Goal: Information Seeking & Learning: Check status

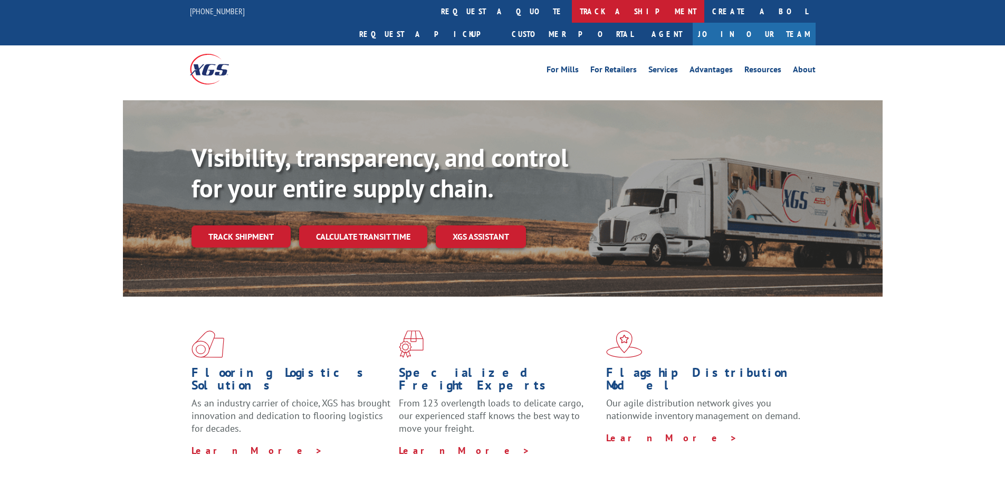
click at [572, 13] on link "track a shipment" at bounding box center [638, 11] width 132 height 23
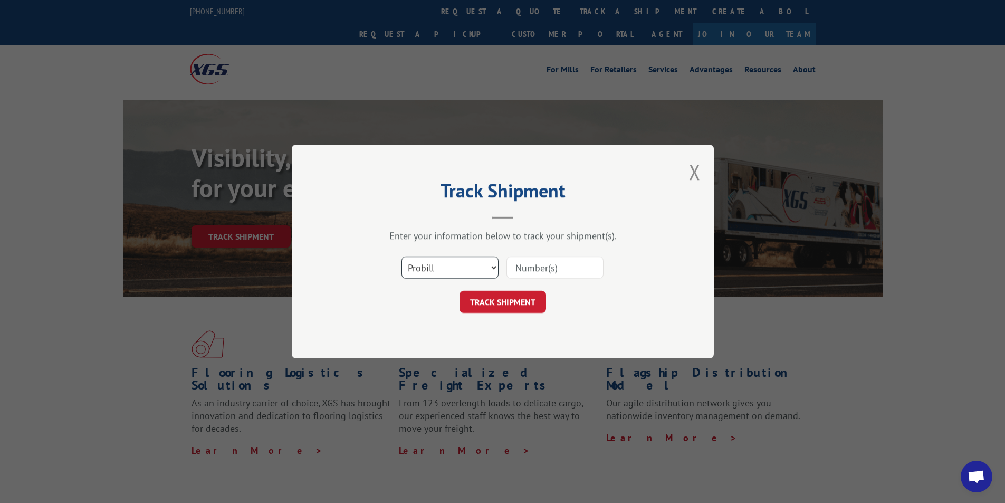
click at [439, 264] on select "Select category... Probill BOL PO" at bounding box center [449, 267] width 97 height 22
select select "bol"
click at [401, 256] on select "Select category... Probill BOL PO" at bounding box center [449, 267] width 97 height 22
click at [532, 267] on input at bounding box center [554, 267] width 97 height 22
type input "15172744"
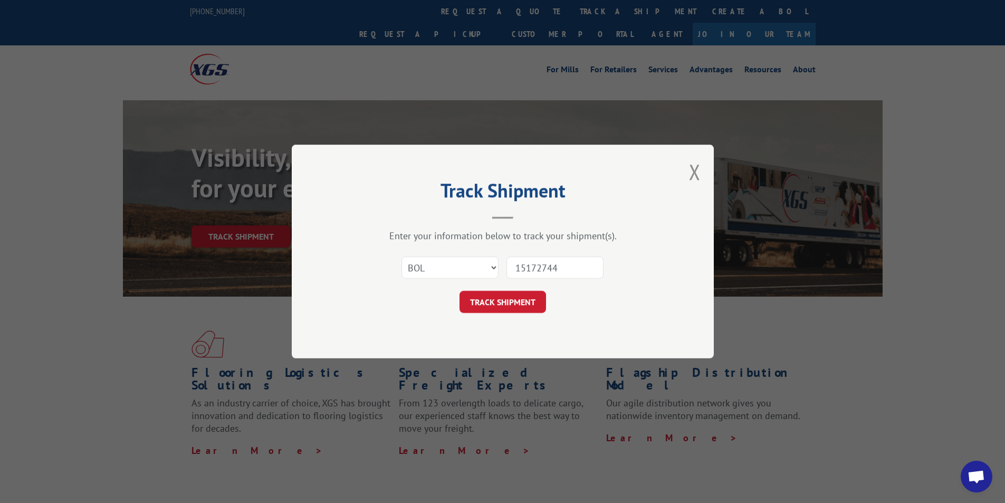
click button "TRACK SHIPMENT" at bounding box center [503, 302] width 87 height 22
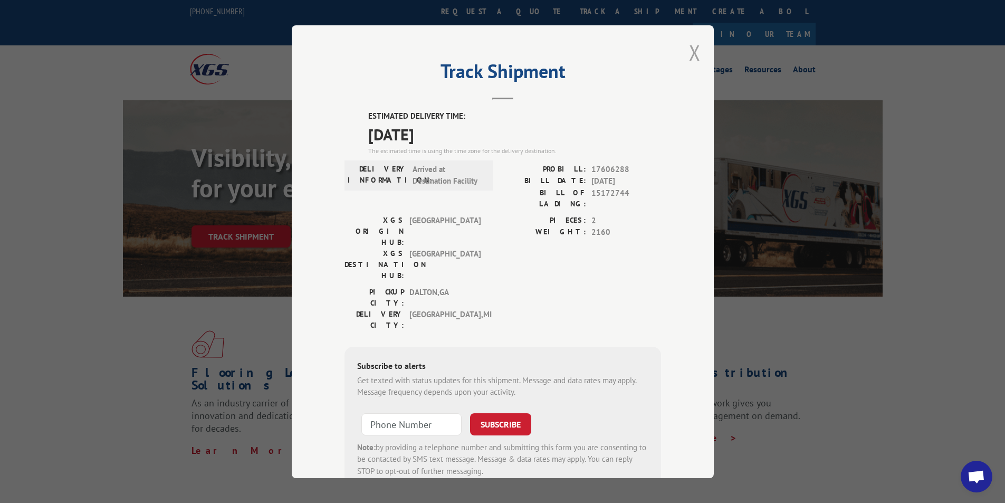
click at [692, 54] on button "Close modal" at bounding box center [695, 53] width 12 height 28
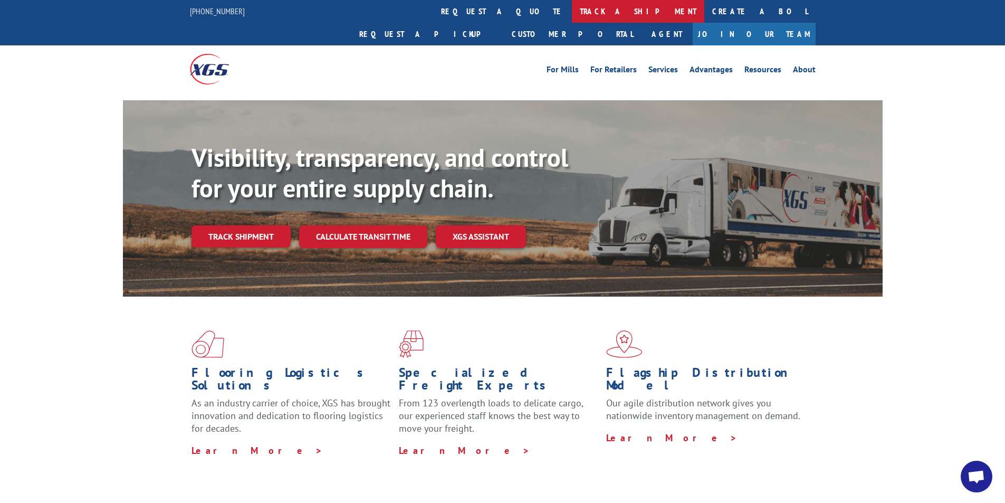
click at [572, 12] on link "track a shipment" at bounding box center [638, 11] width 132 height 23
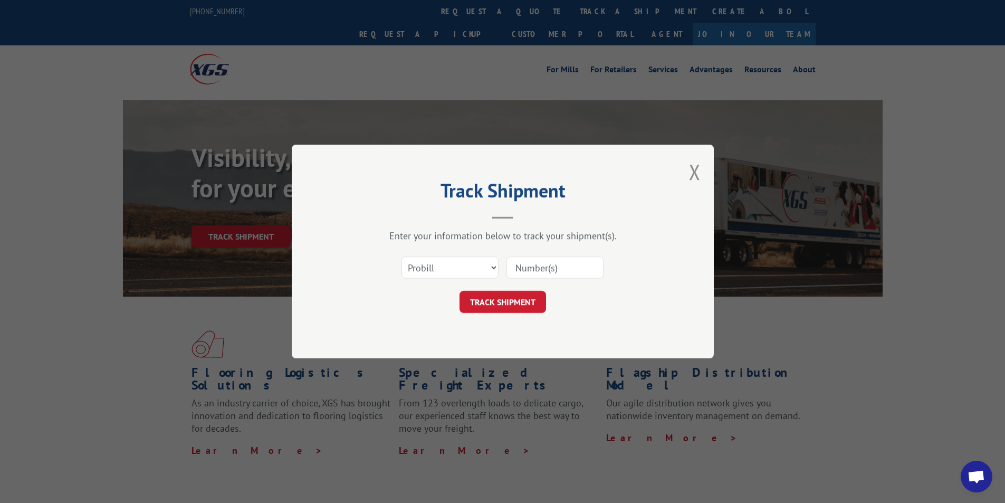
click at [439, 280] on div "Select category... Probill BOL PO" at bounding box center [503, 267] width 317 height 35
click at [439, 273] on select "Select category... Probill BOL PO" at bounding box center [449, 267] width 97 height 22
select select "bol"
click at [401, 256] on select "Select category... Probill BOL PO" at bounding box center [449, 267] width 97 height 22
click at [534, 276] on input at bounding box center [554, 267] width 97 height 22
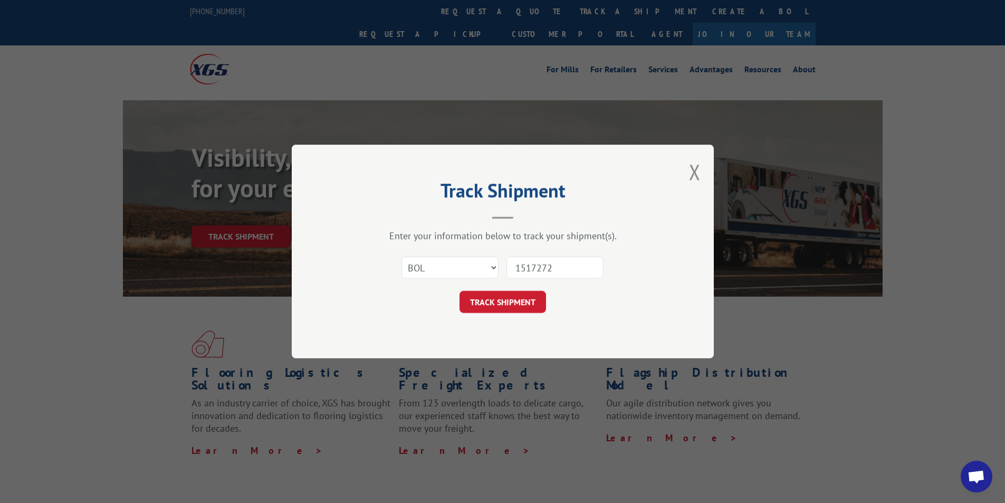
type input "15172727"
click button "TRACK SHIPMENT" at bounding box center [503, 302] width 87 height 22
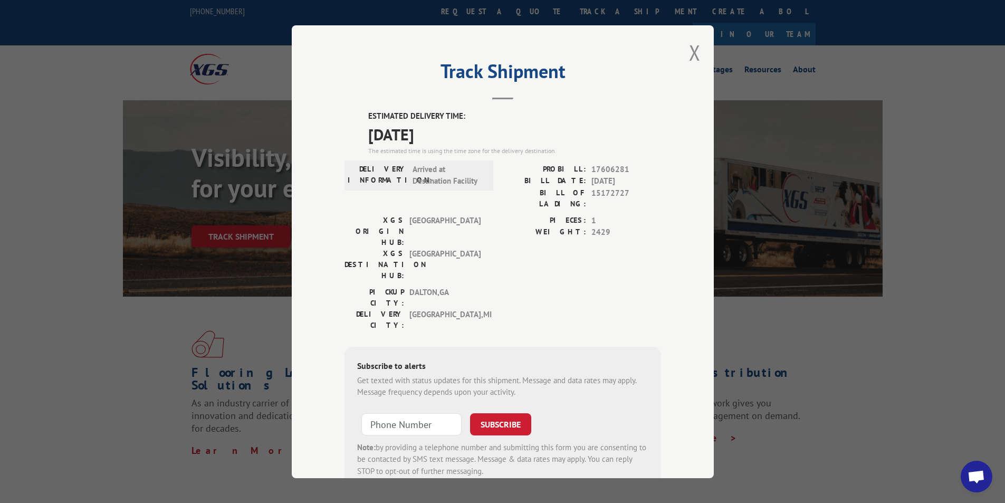
click at [699, 53] on div "Track Shipment ESTIMATED DELIVERY TIME: [DATE] The estimated time is using the …" at bounding box center [503, 251] width 422 height 453
click at [690, 56] on button "Close modal" at bounding box center [695, 53] width 12 height 28
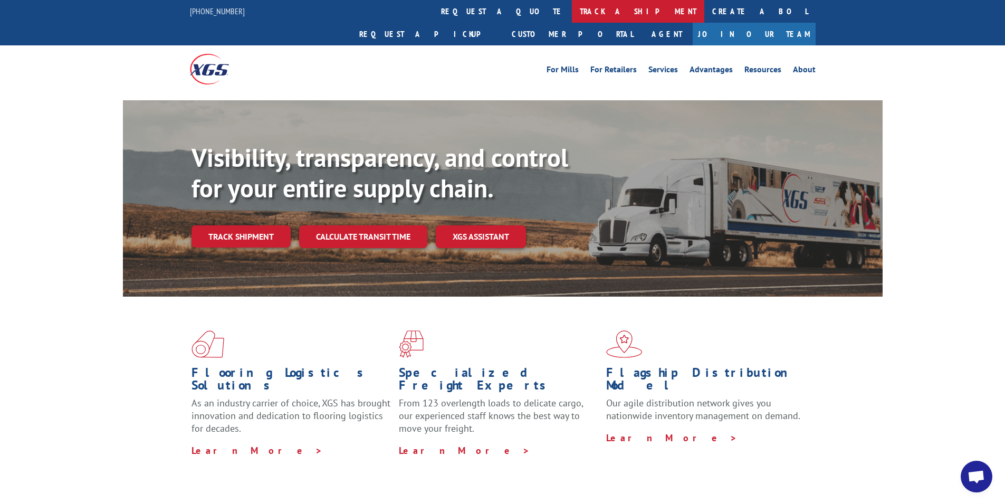
click at [572, 18] on link "track a shipment" at bounding box center [638, 11] width 132 height 23
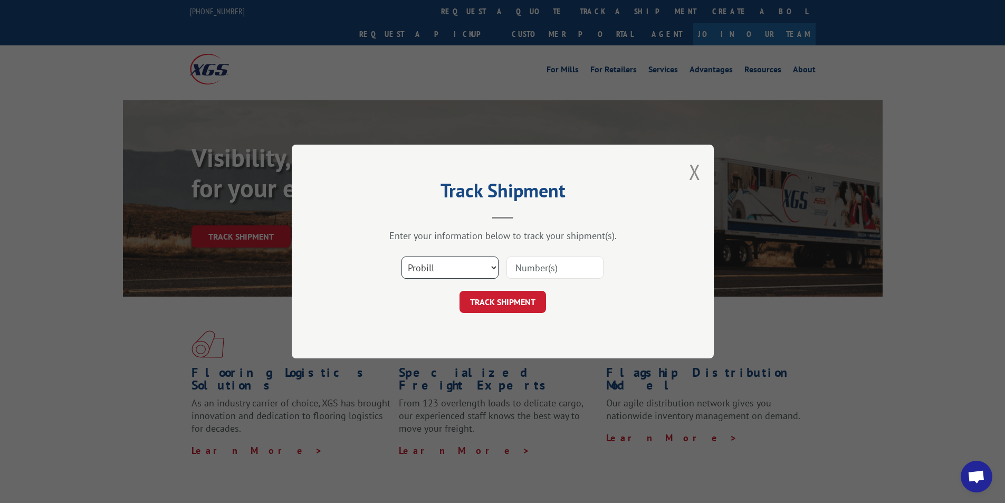
click at [491, 265] on select "Select category... Probill BOL PO" at bounding box center [449, 267] width 97 height 22
select select "bol"
click at [401, 256] on select "Select category... Probill BOL PO" at bounding box center [449, 267] width 97 height 22
click at [533, 270] on input at bounding box center [554, 267] width 97 height 22
type input "645317"
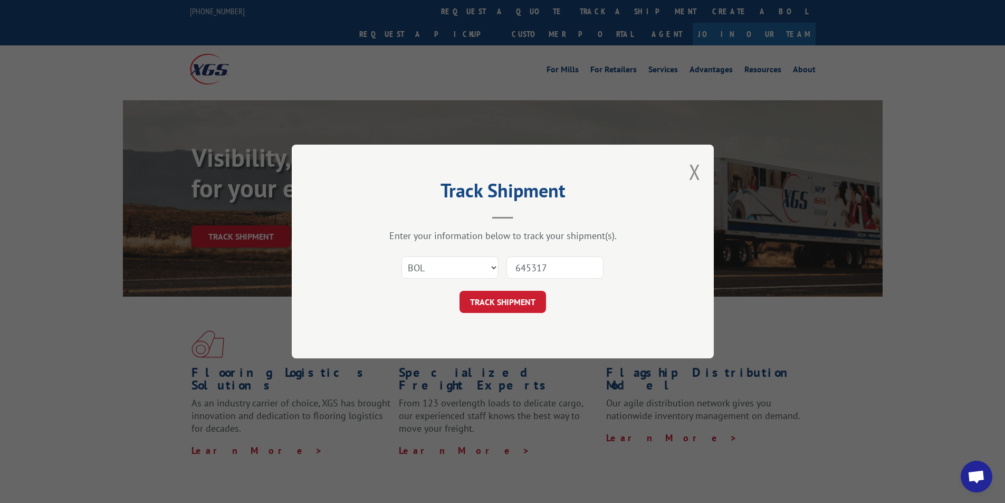
click button "TRACK SHIPMENT" at bounding box center [503, 302] width 87 height 22
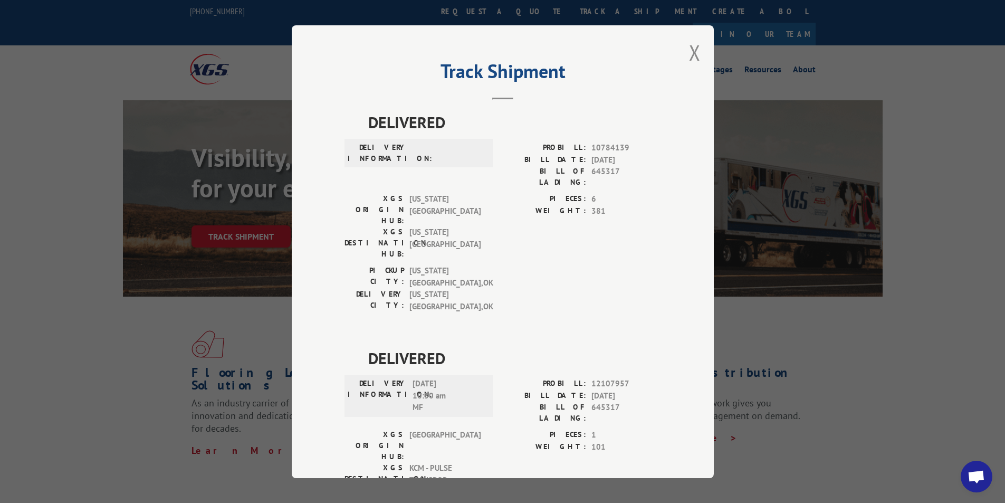
click at [689, 57] on button "Close modal" at bounding box center [695, 53] width 12 height 28
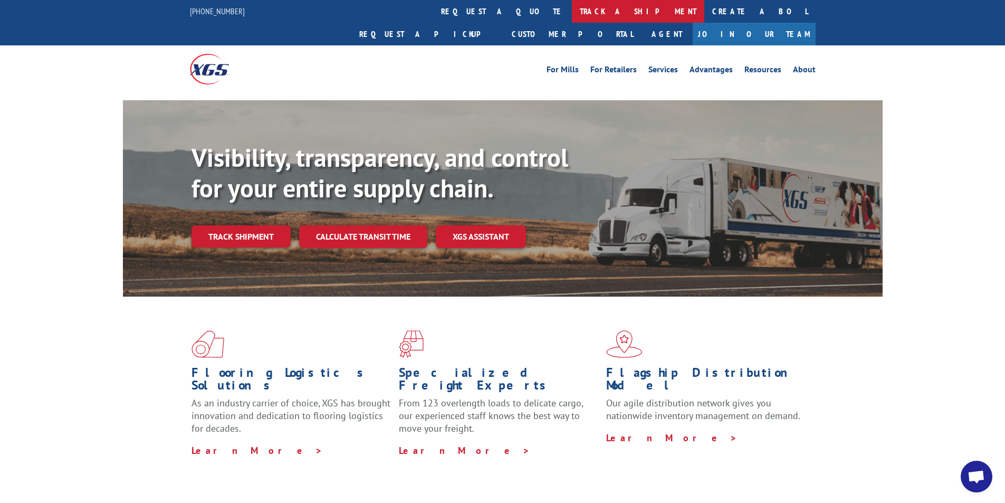
click at [572, 18] on link "track a shipment" at bounding box center [638, 11] width 132 height 23
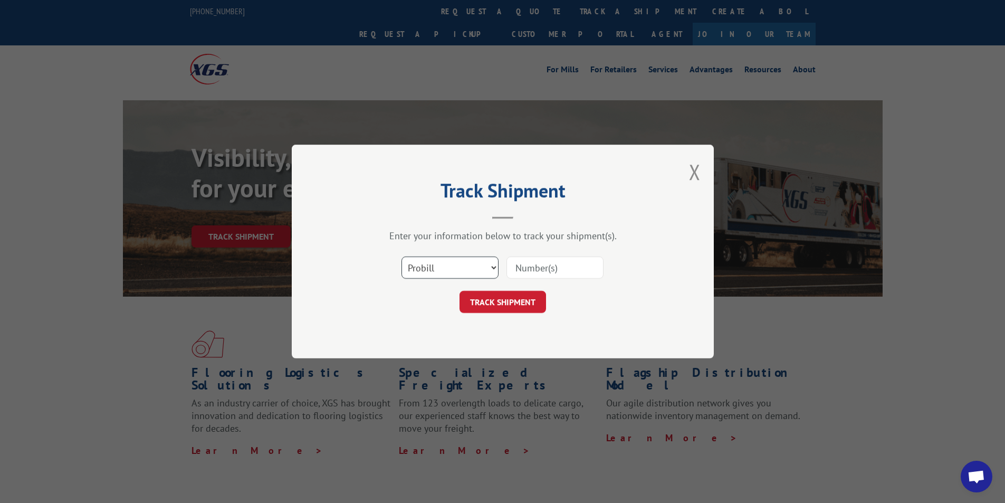
click at [446, 257] on select "Select category... Probill BOL PO" at bounding box center [449, 267] width 97 height 22
select select "bol"
click at [401, 256] on select "Select category... Probill BOL PO" at bounding box center [449, 267] width 97 height 22
drag, startPoint x: 528, startPoint y: 256, endPoint x: 530, endPoint y: 271, distance: 15.4
click at [530, 261] on div at bounding box center [554, 267] width 97 height 24
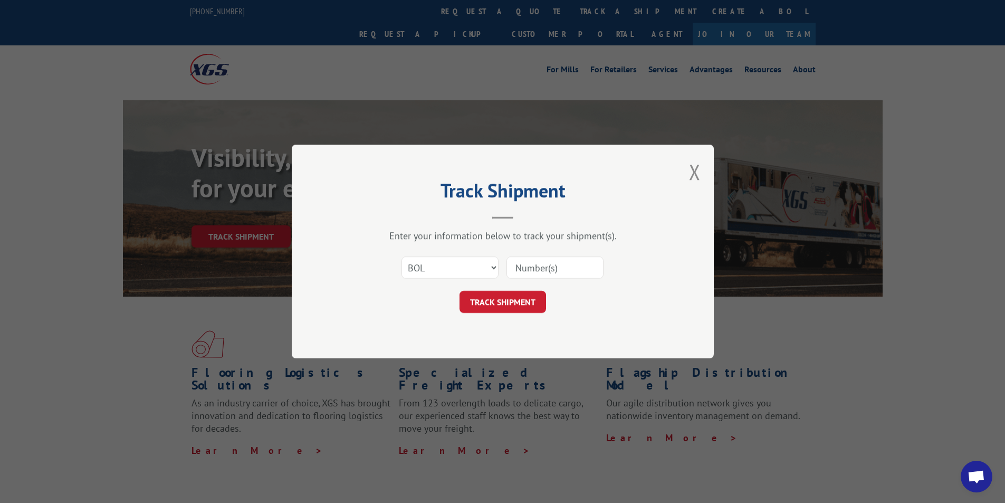
click at [530, 271] on input at bounding box center [554, 267] width 97 height 22
type input "50865132"
click button "TRACK SHIPMENT" at bounding box center [503, 302] width 87 height 22
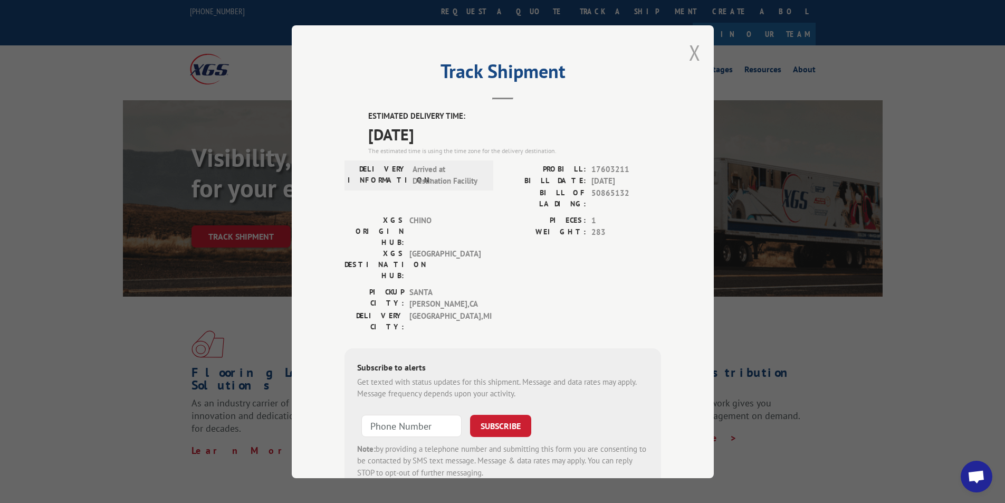
click at [689, 56] on button "Close modal" at bounding box center [695, 53] width 12 height 28
